Goal: Obtain resource: Download file/media

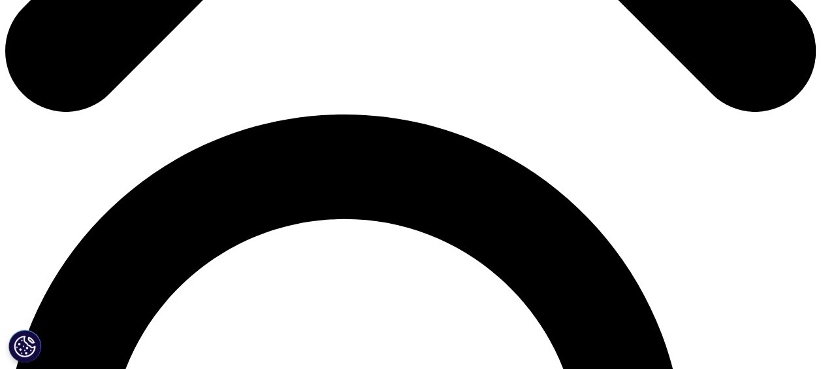
scroll to position [716, 0]
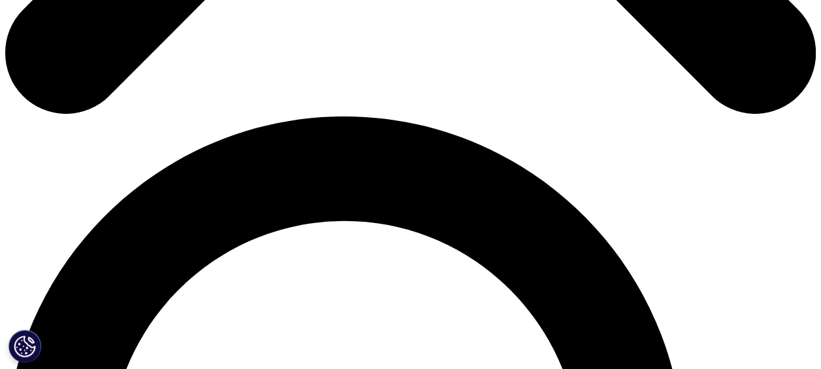
type input "[PERSON_NAME]"
type input "shah"
select select "India"
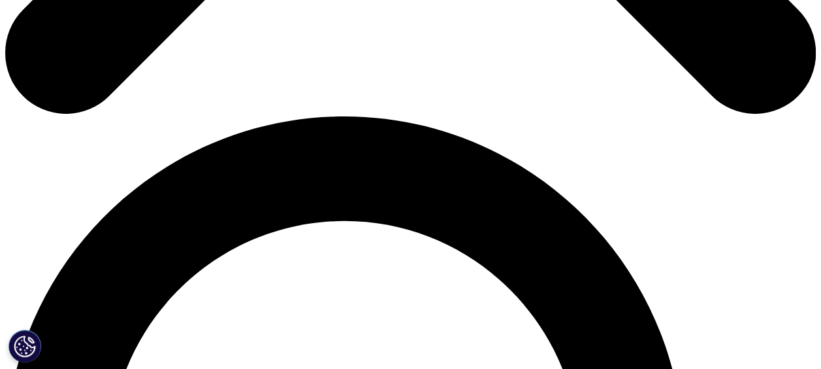
type input "[PERSON_NAME][EMAIL_ADDRESS][PERSON_NAME][DOMAIN_NAME]"
type input "[PERSON_NAME]"
type input "Commercial strategy"
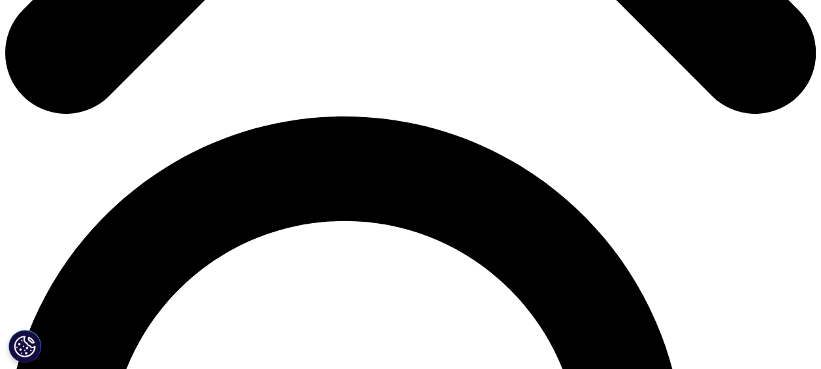
scroll to position [0, 0]
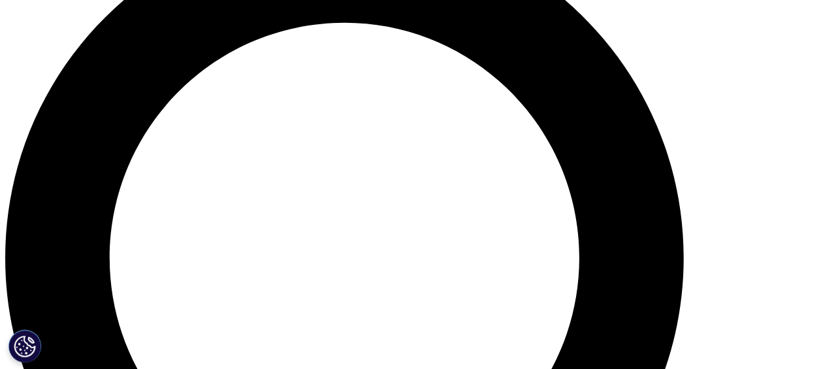
scroll to position [915, 0]
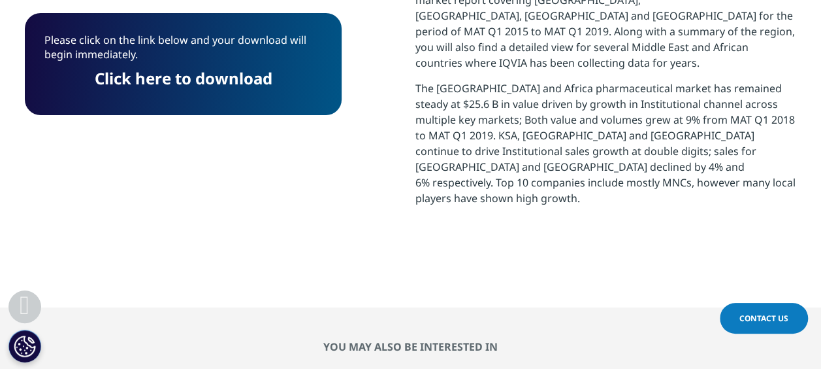
scroll to position [693, 0]
click at [164, 70] on link "Click here to download" at bounding box center [184, 78] width 178 height 22
